Goal: Use online tool/utility: Use online tool/utility

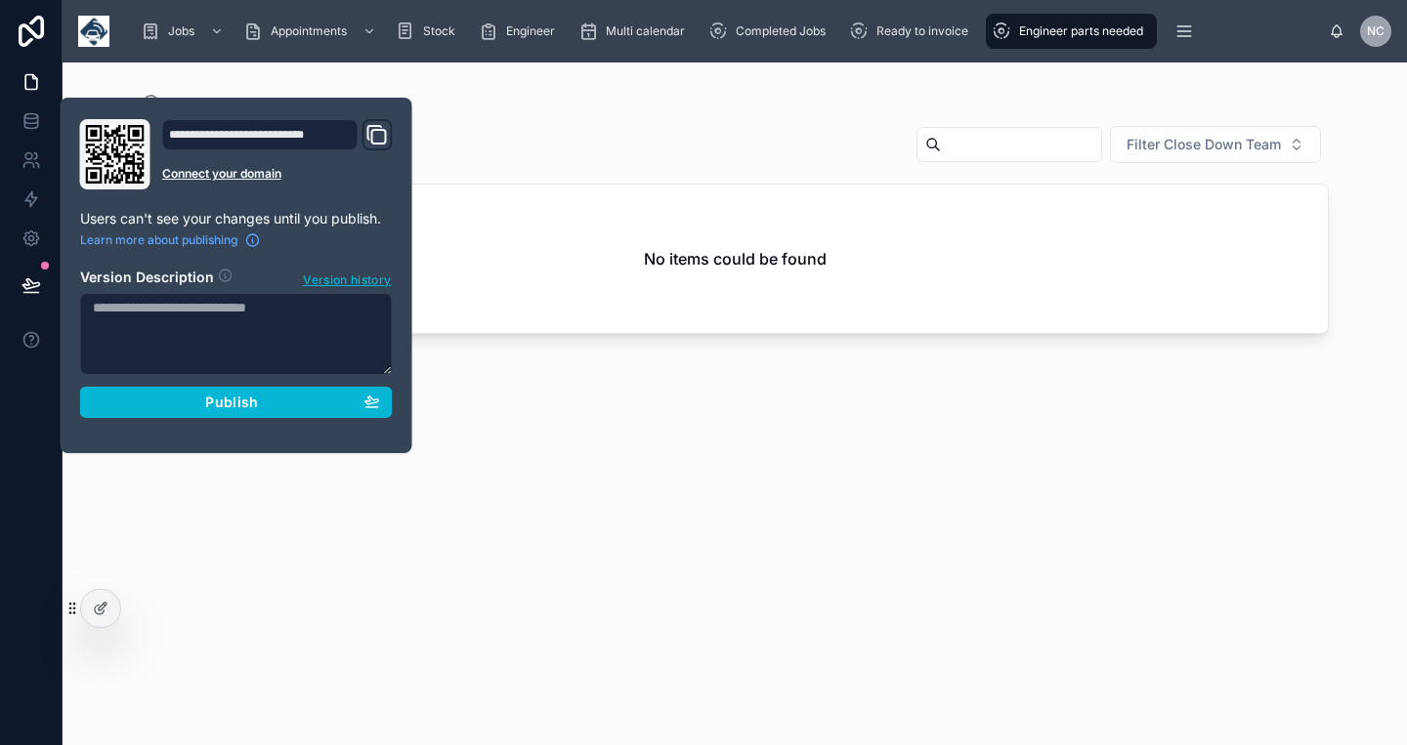
click at [133, 310] on textarea at bounding box center [236, 334] width 313 height 82
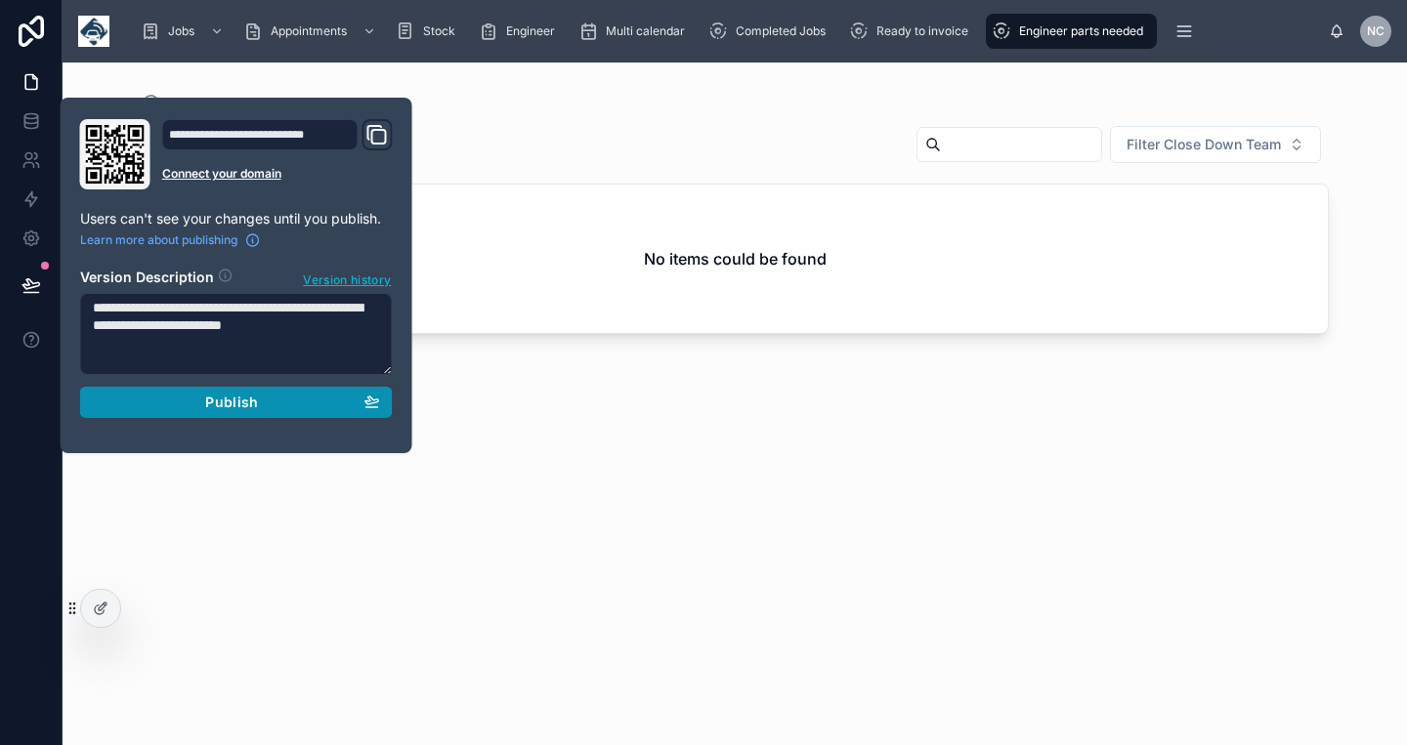
type textarea "**********"
click at [318, 401] on div "Publish" at bounding box center [236, 403] width 287 height 18
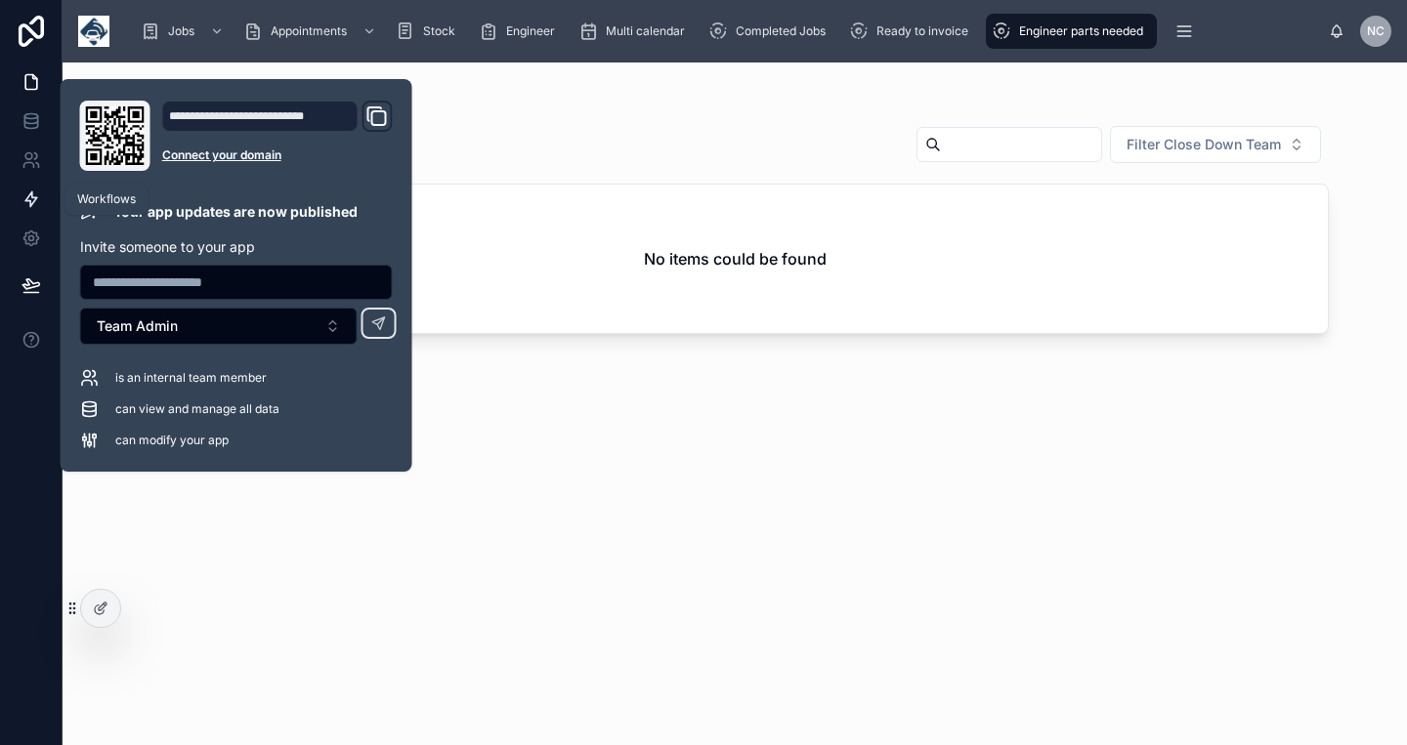
click at [35, 194] on icon at bounding box center [31, 200] width 20 height 20
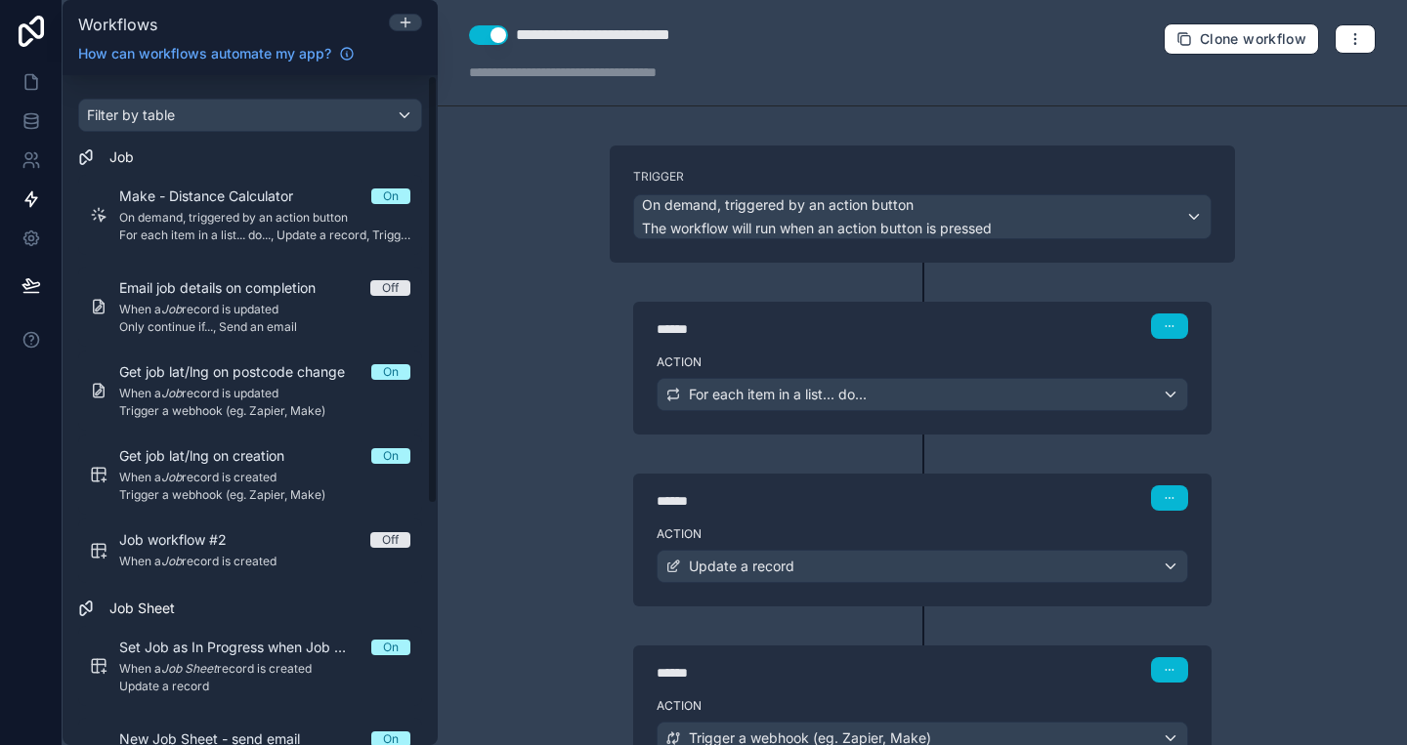
scroll to position [163, 0]
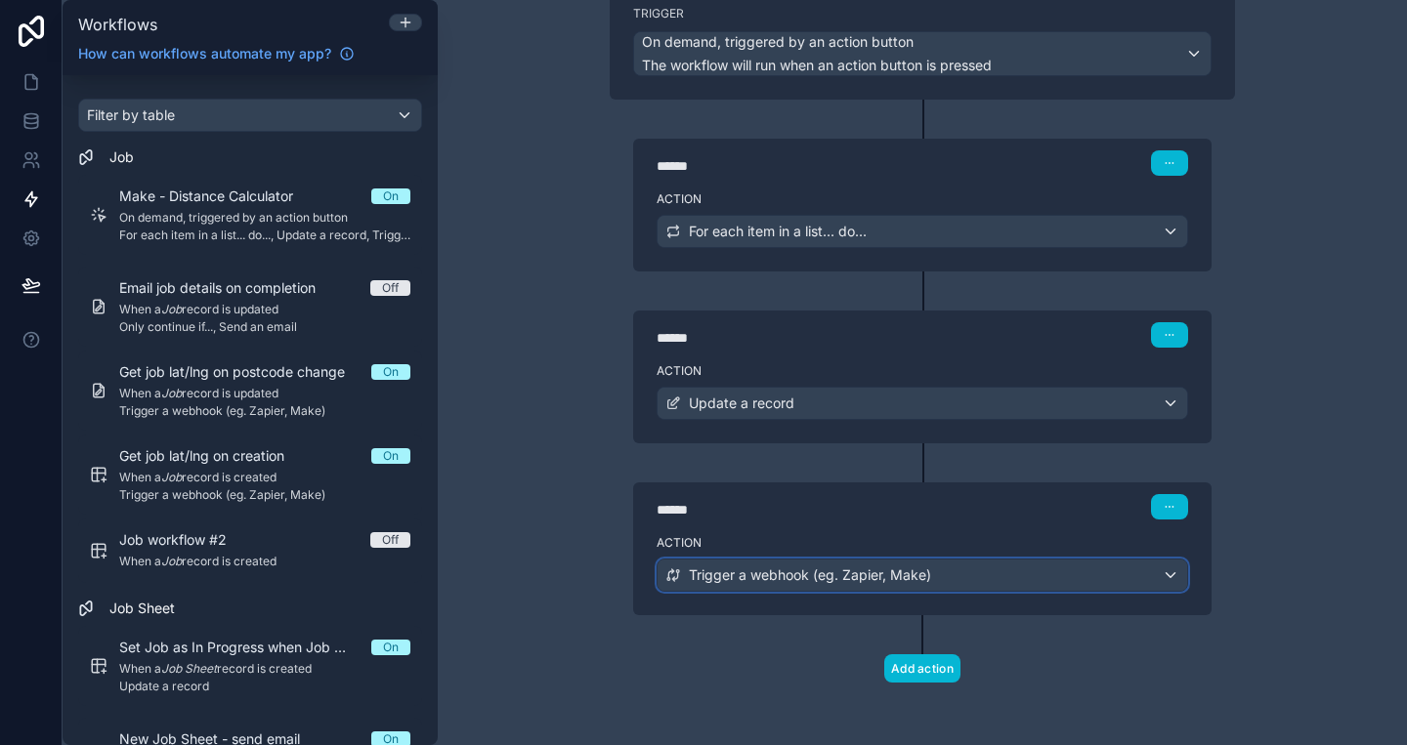
click at [873, 581] on span "Trigger a webhook (eg. Zapier, Make)" at bounding box center [810, 576] width 242 height 20
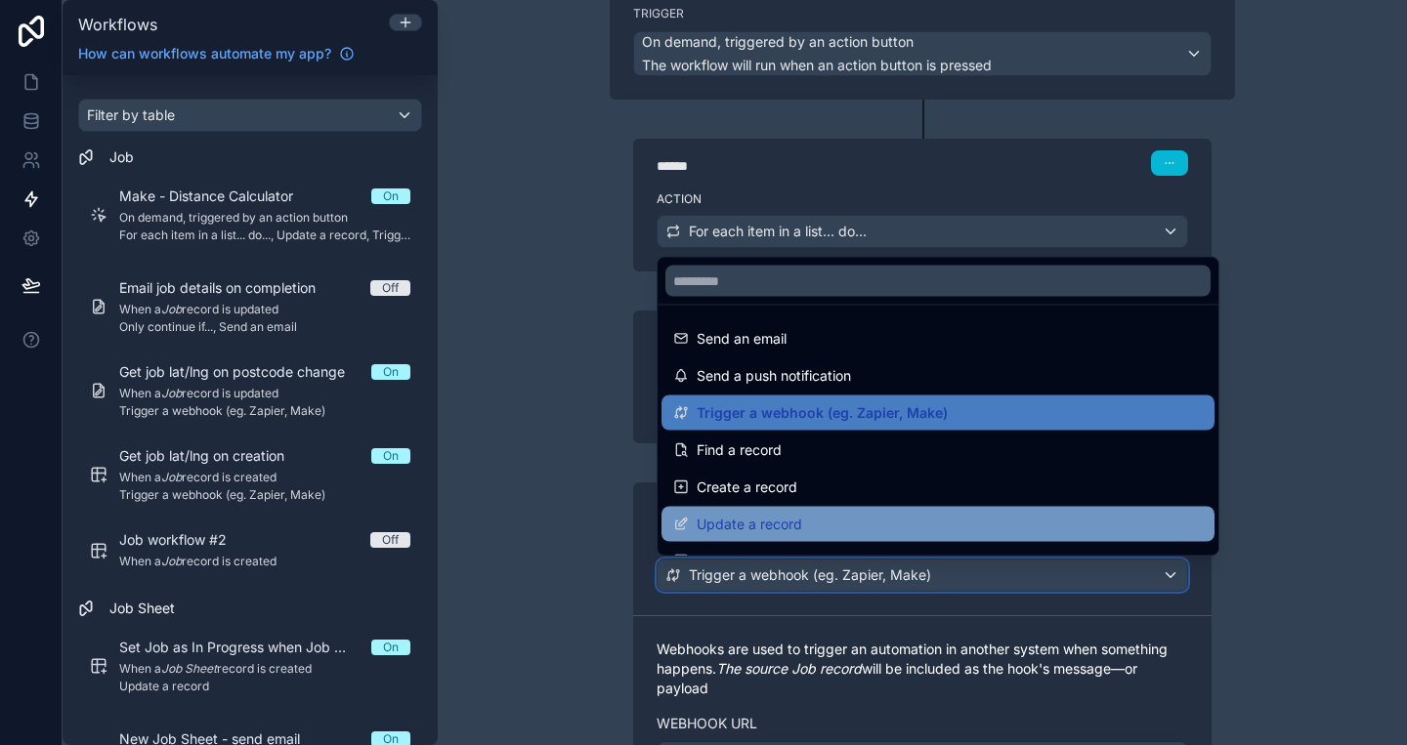
scroll to position [362, 0]
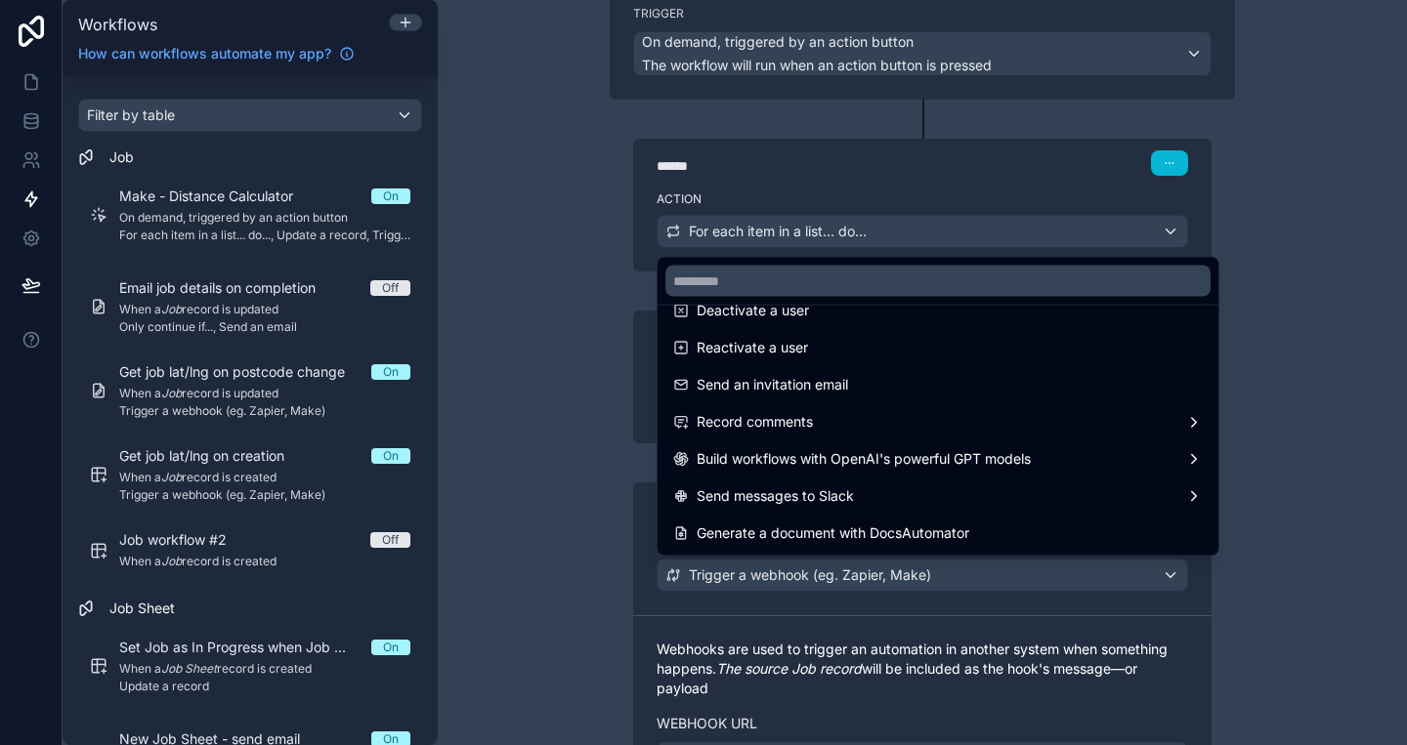
click at [562, 461] on div at bounding box center [703, 372] width 1407 height 745
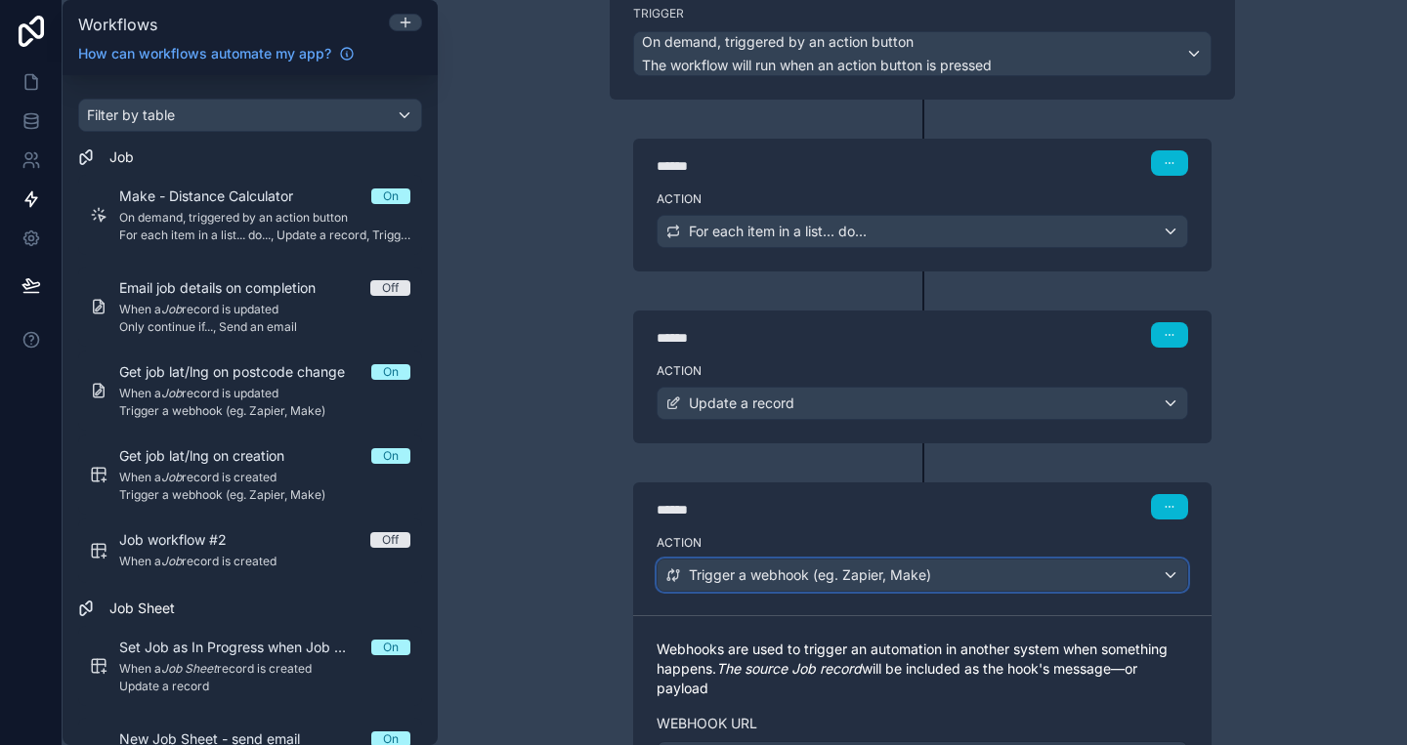
click at [969, 579] on div "Trigger a webhook (eg. Zapier, Make)" at bounding box center [923, 575] width 530 height 31
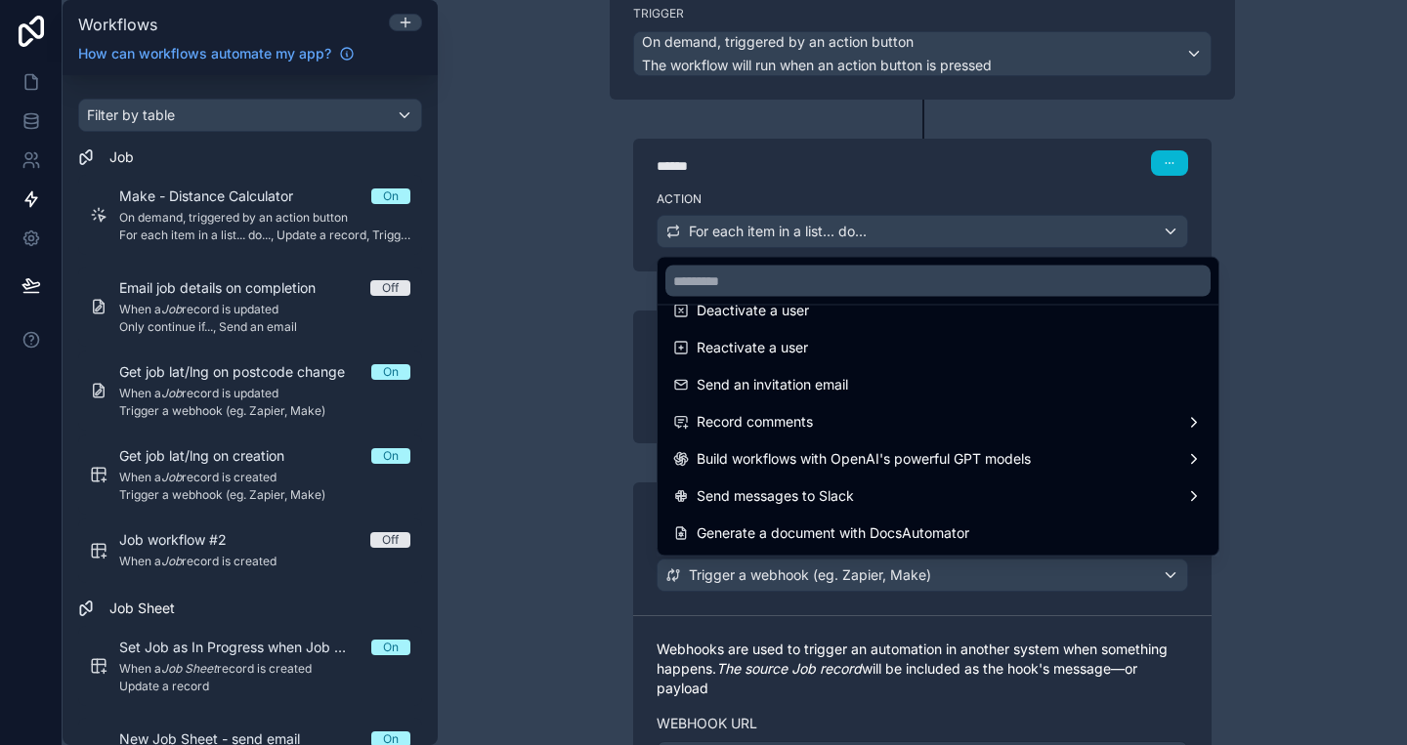
click at [1350, 454] on div at bounding box center [703, 372] width 1407 height 745
